Goal: Task Accomplishment & Management: Use online tool/utility

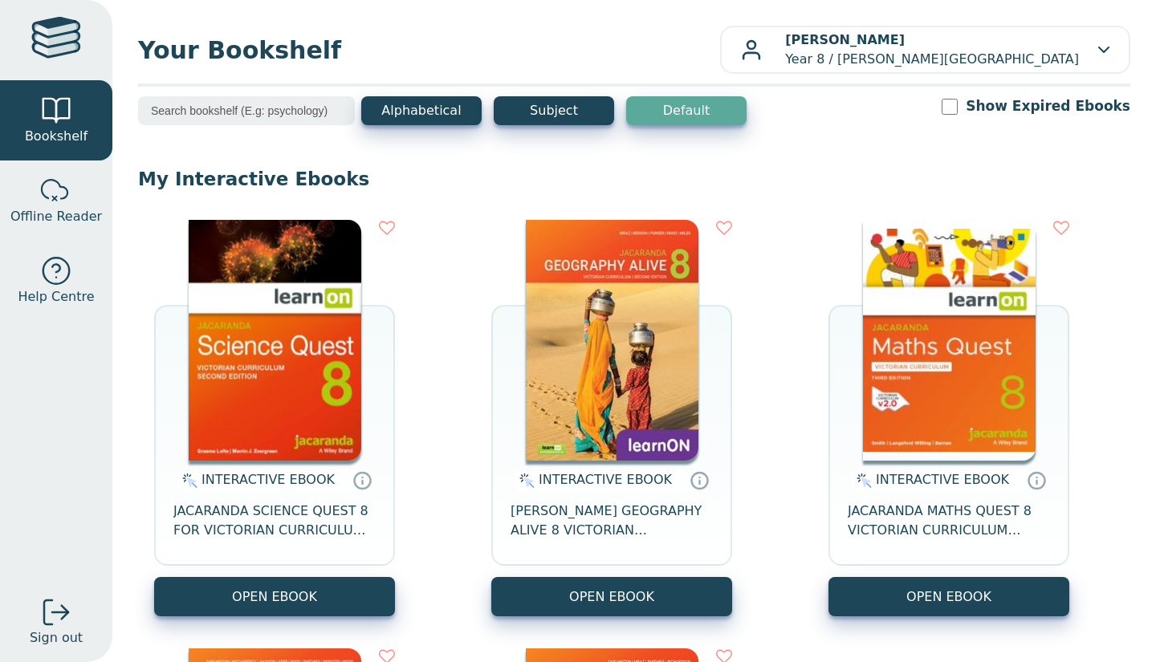
click at [267, 596] on button "OPEN EBOOK" at bounding box center [274, 596] width 241 height 39
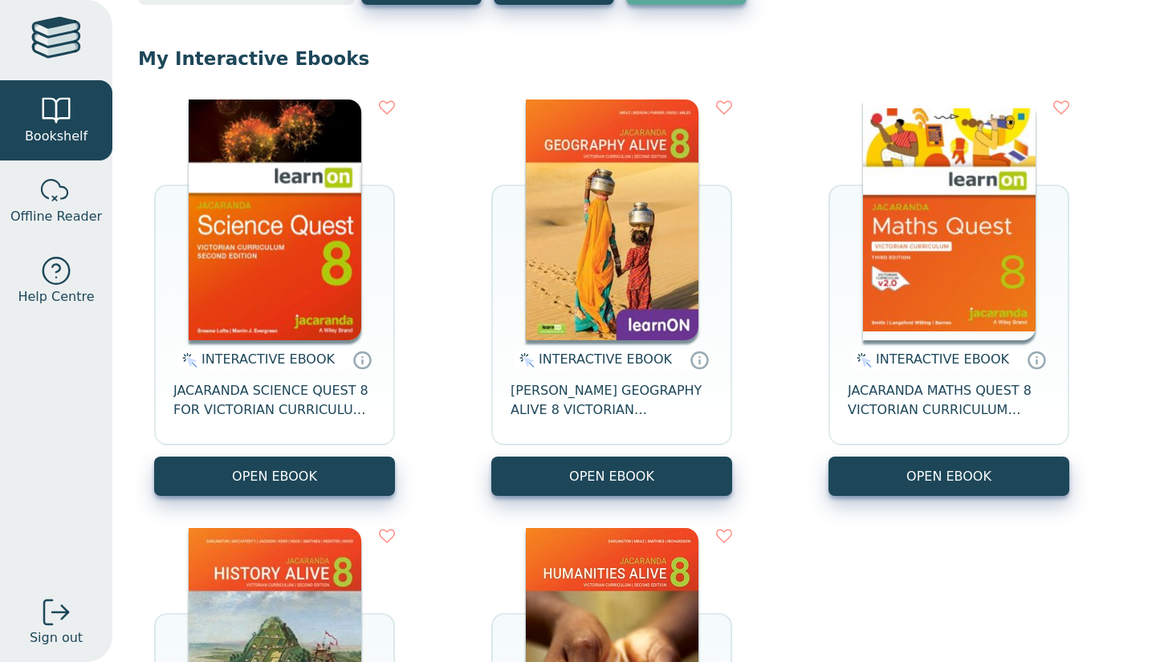
scroll to position [124, 0]
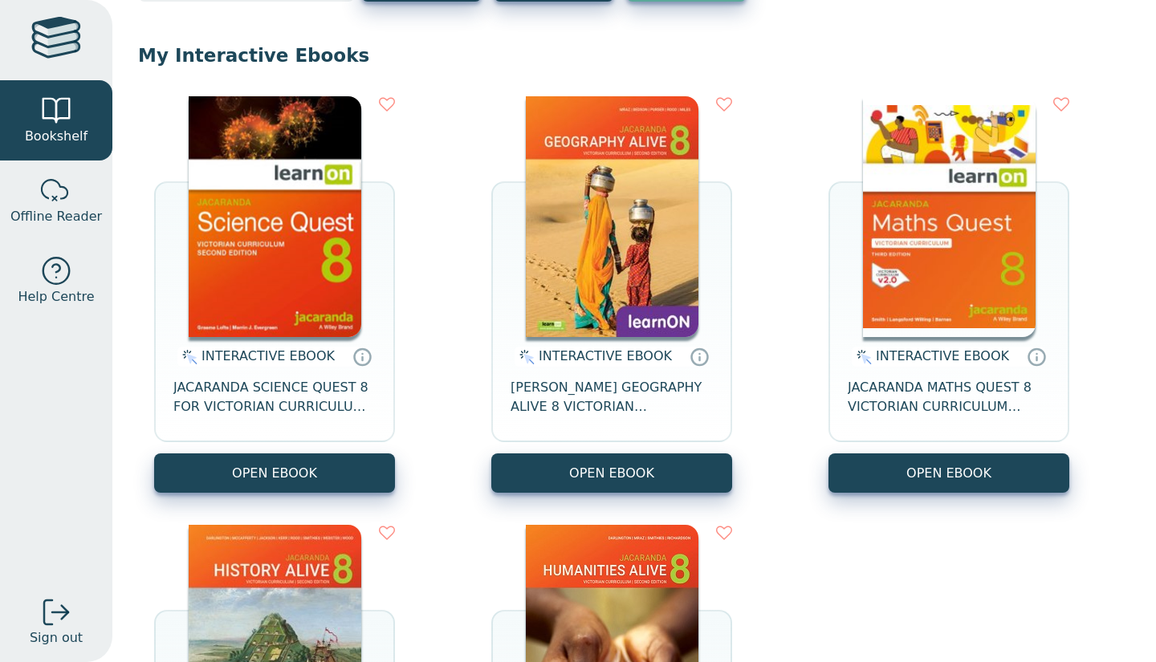
click at [154, 454] on button "OPEN EBOOK" at bounding box center [274, 473] width 241 height 39
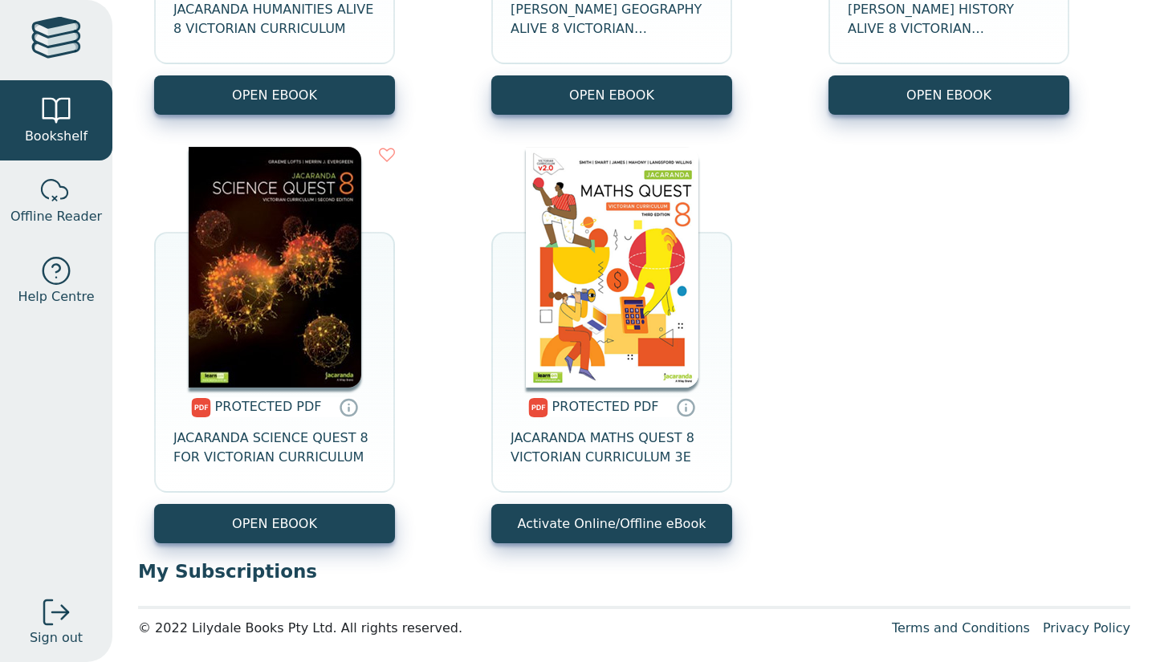
scroll to position [1398, 0]
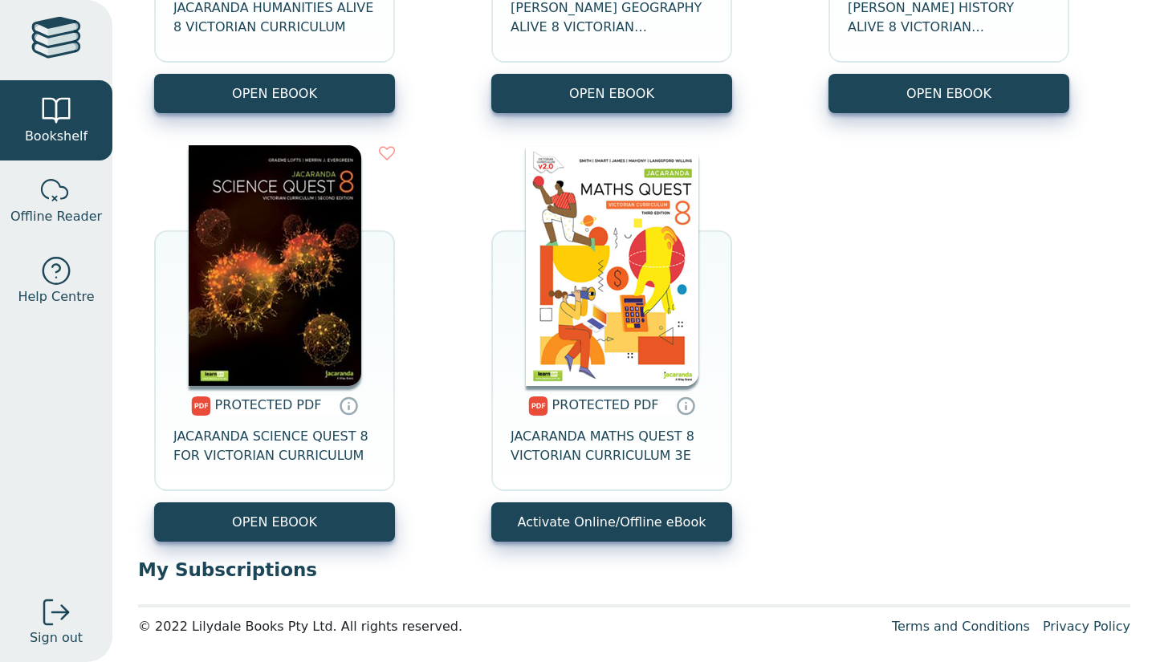
drag, startPoint x: 1155, startPoint y: 473, endPoint x: 1139, endPoint y: 494, distance: 26.3
click at [1139, 494] on div "Your Bookshelf Zichong Yao Year 8 / Oxley Christian College My Support Tickets …" at bounding box center [634, 331] width 1044 height 662
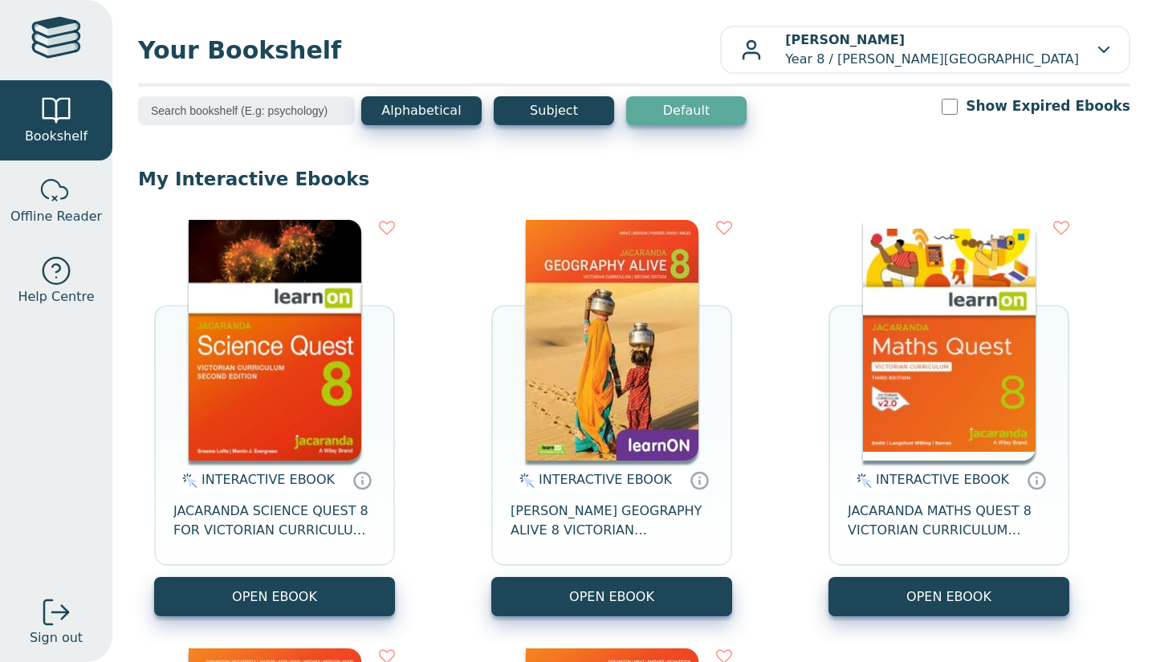
scroll to position [1159, 0]
